Goal: Information Seeking & Learning: Check status

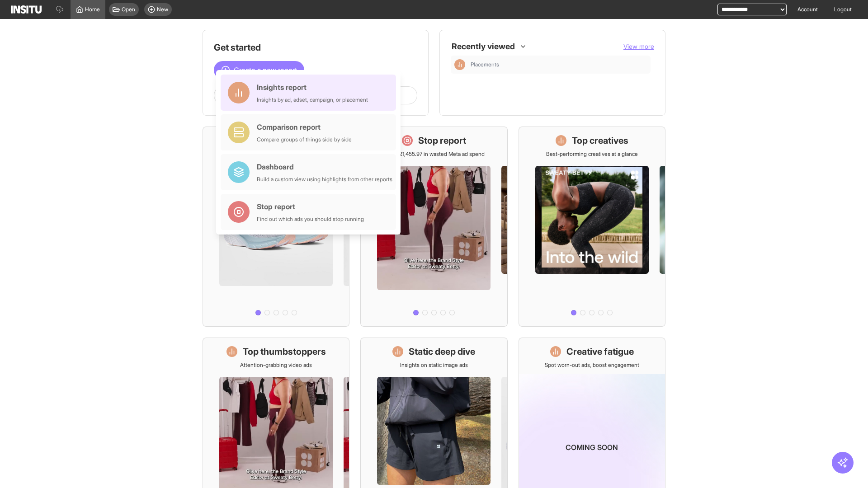
click at [310, 93] on div "Insights report Insights by ad, adset, campaign, or placement" at bounding box center [312, 93] width 111 height 22
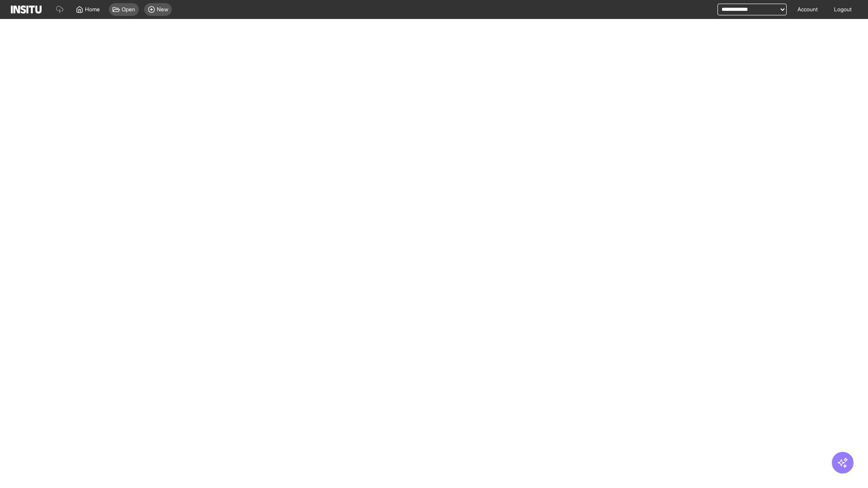
select select "**"
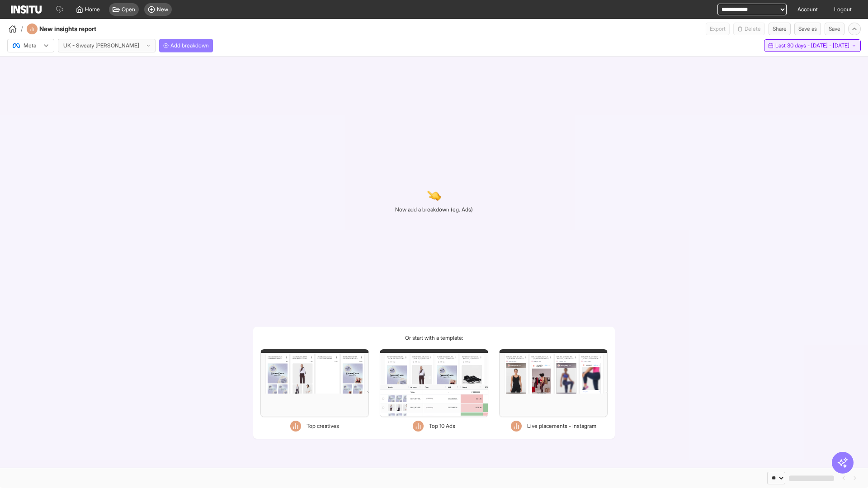
click at [794, 46] on span "Last 30 days - [DATE] - [DATE]" at bounding box center [812, 45] width 74 height 7
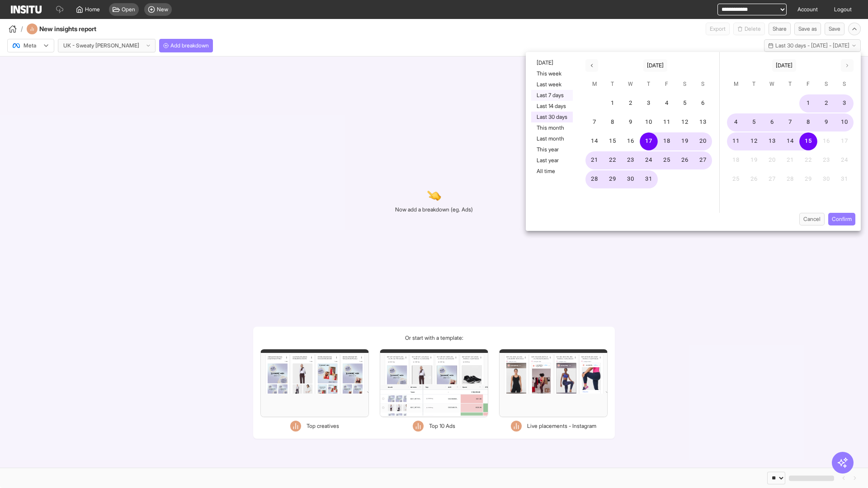
click at [551, 95] on button "Last 7 days" at bounding box center [552, 95] width 42 height 11
